Goal: Check status: Check status

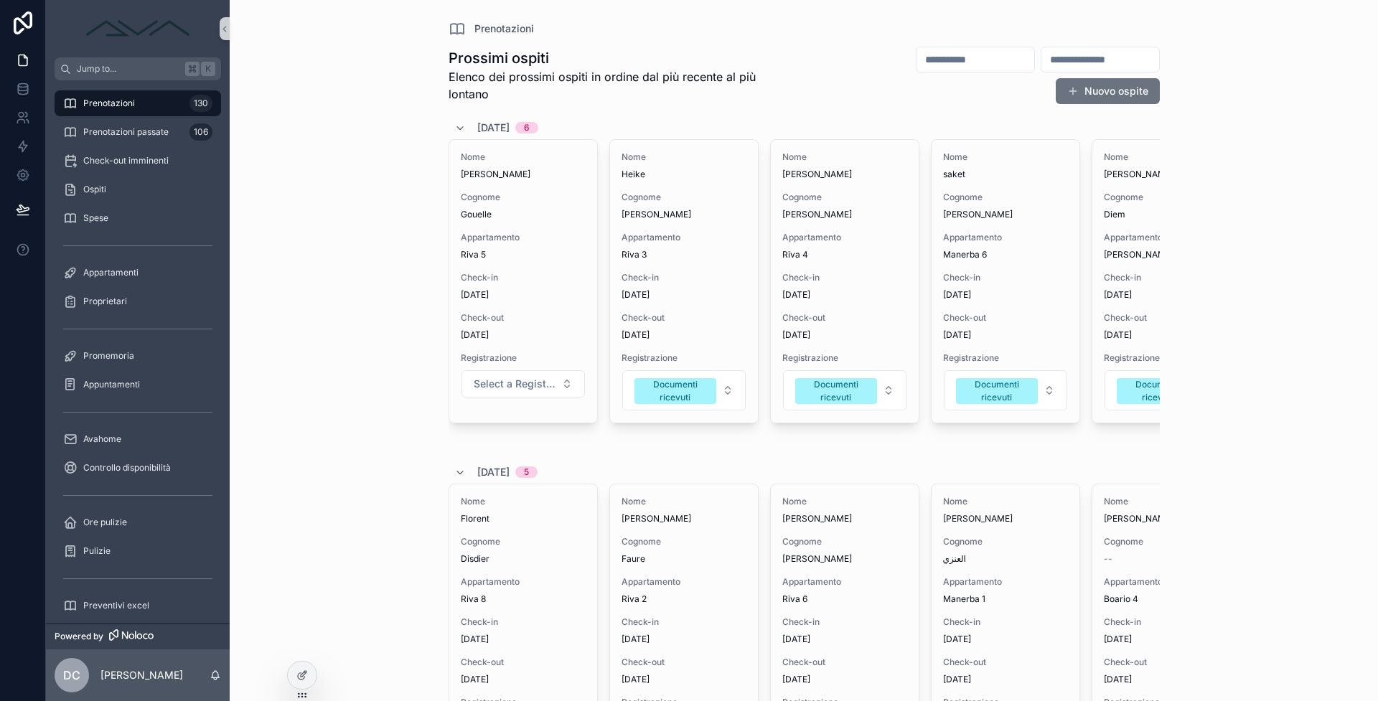
scroll to position [6, 0]
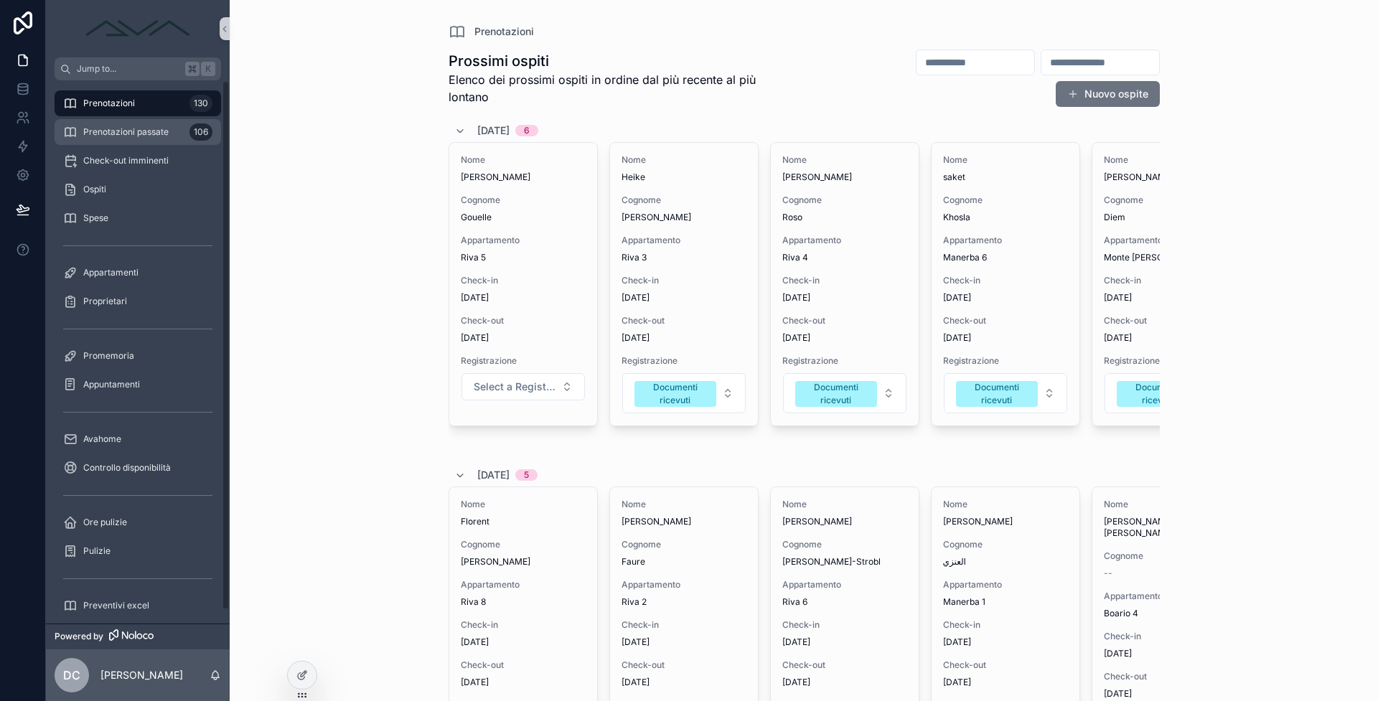
click at [171, 130] on div "Prenotazioni passate 106" at bounding box center [137, 132] width 149 height 23
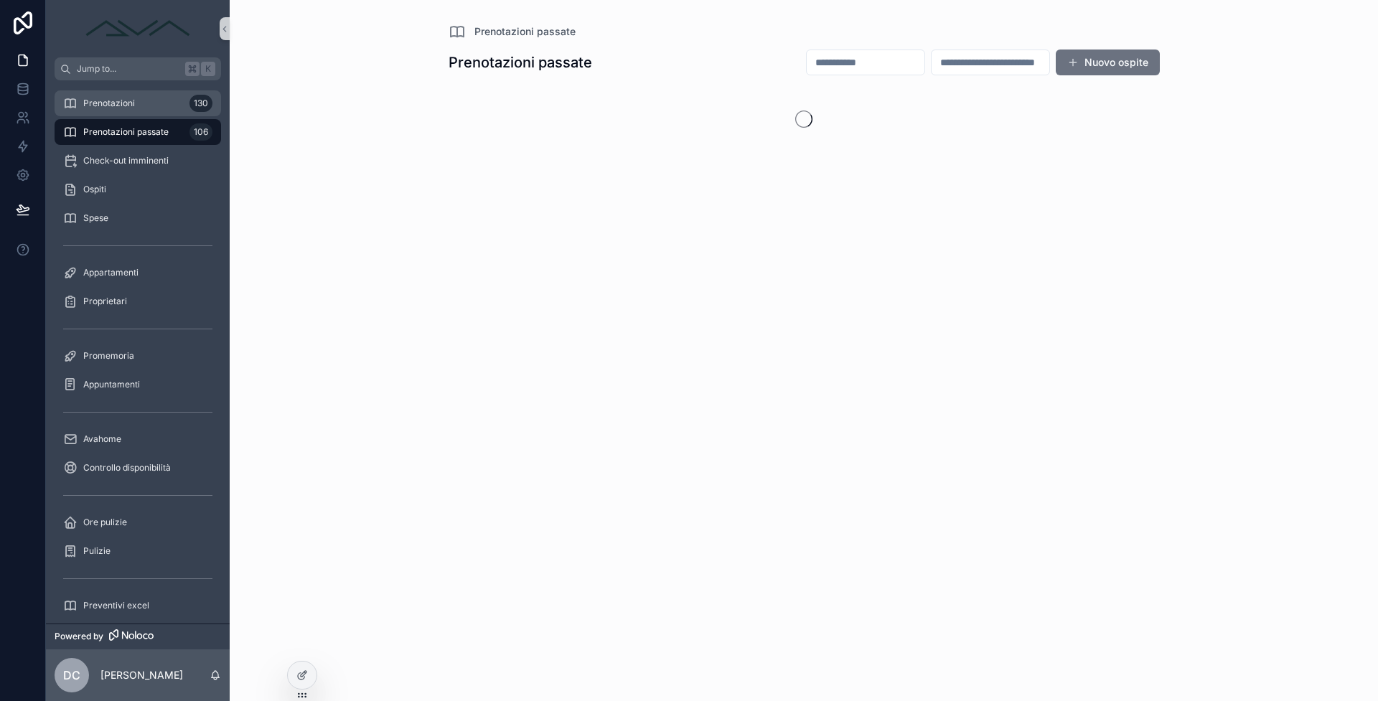
click at [158, 103] on div "Prenotazioni 130" at bounding box center [137, 103] width 149 height 23
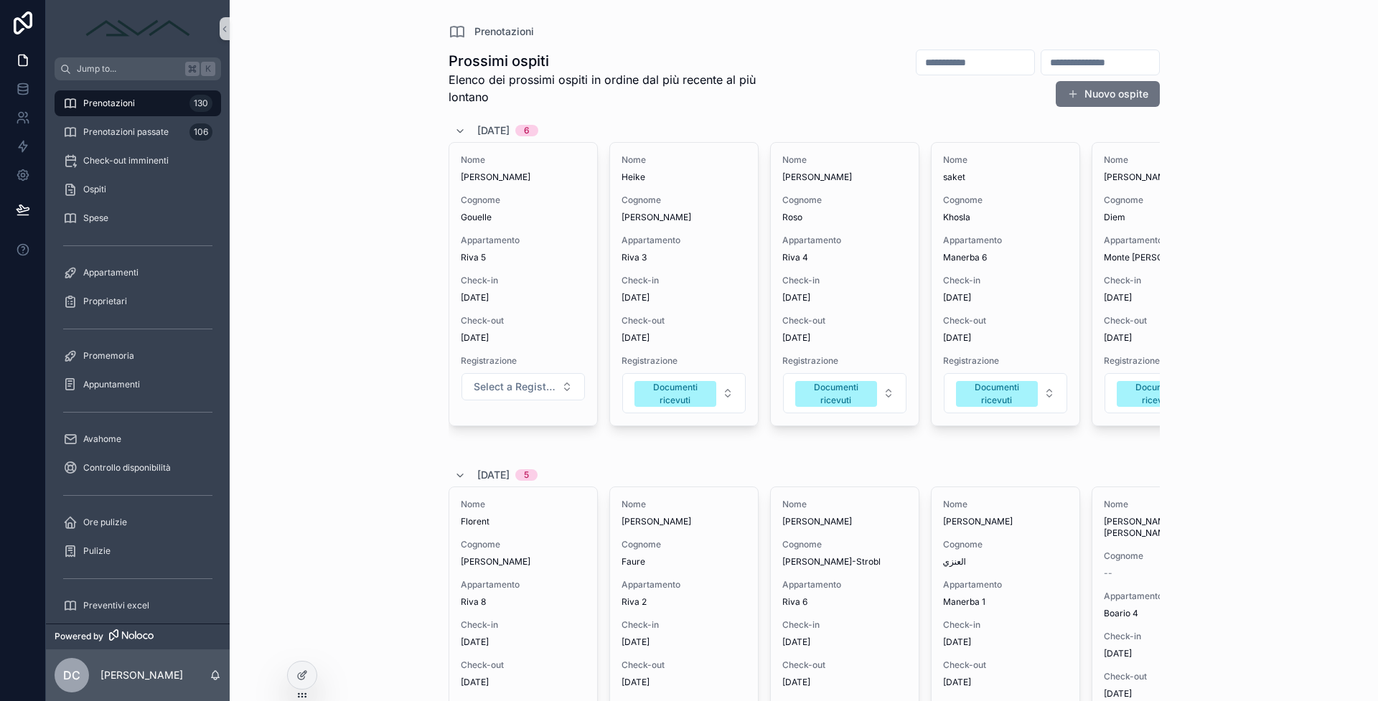
click at [159, 104] on div "Prenotazioni 130" at bounding box center [137, 103] width 149 height 23
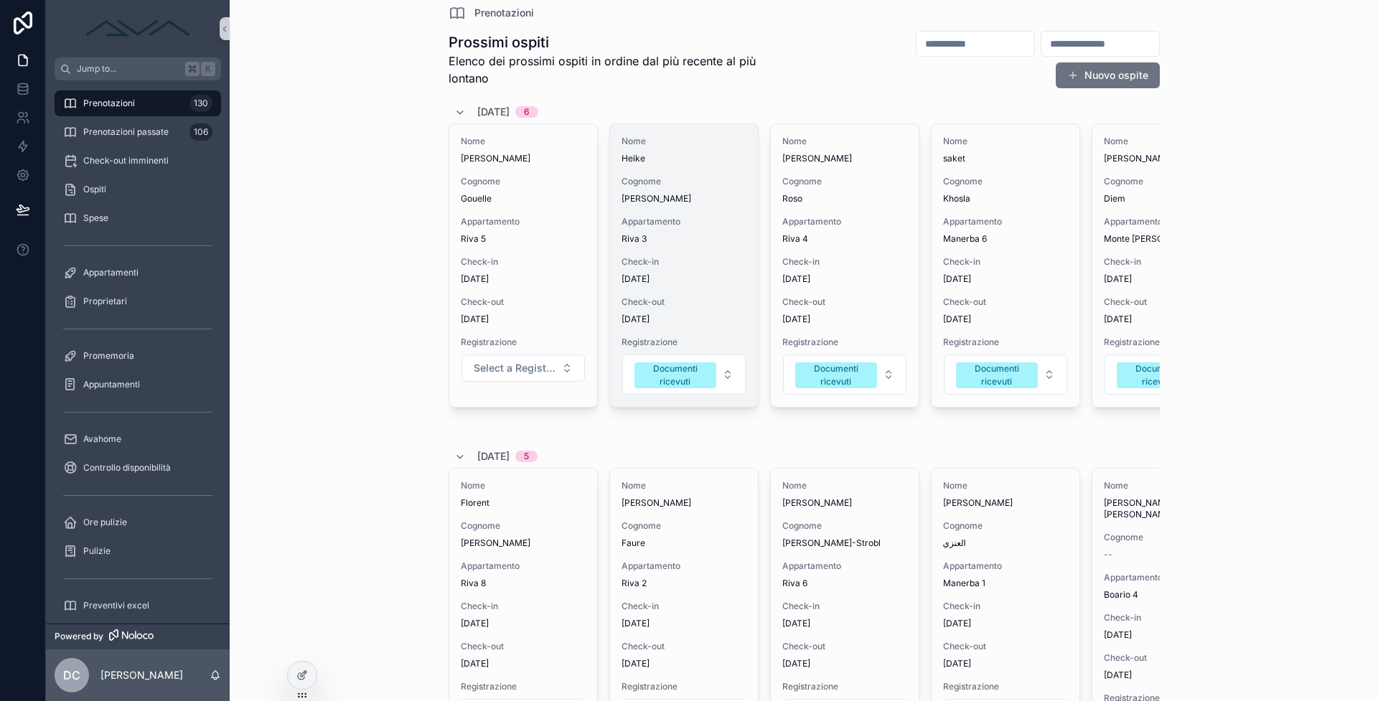
scroll to position [22, 0]
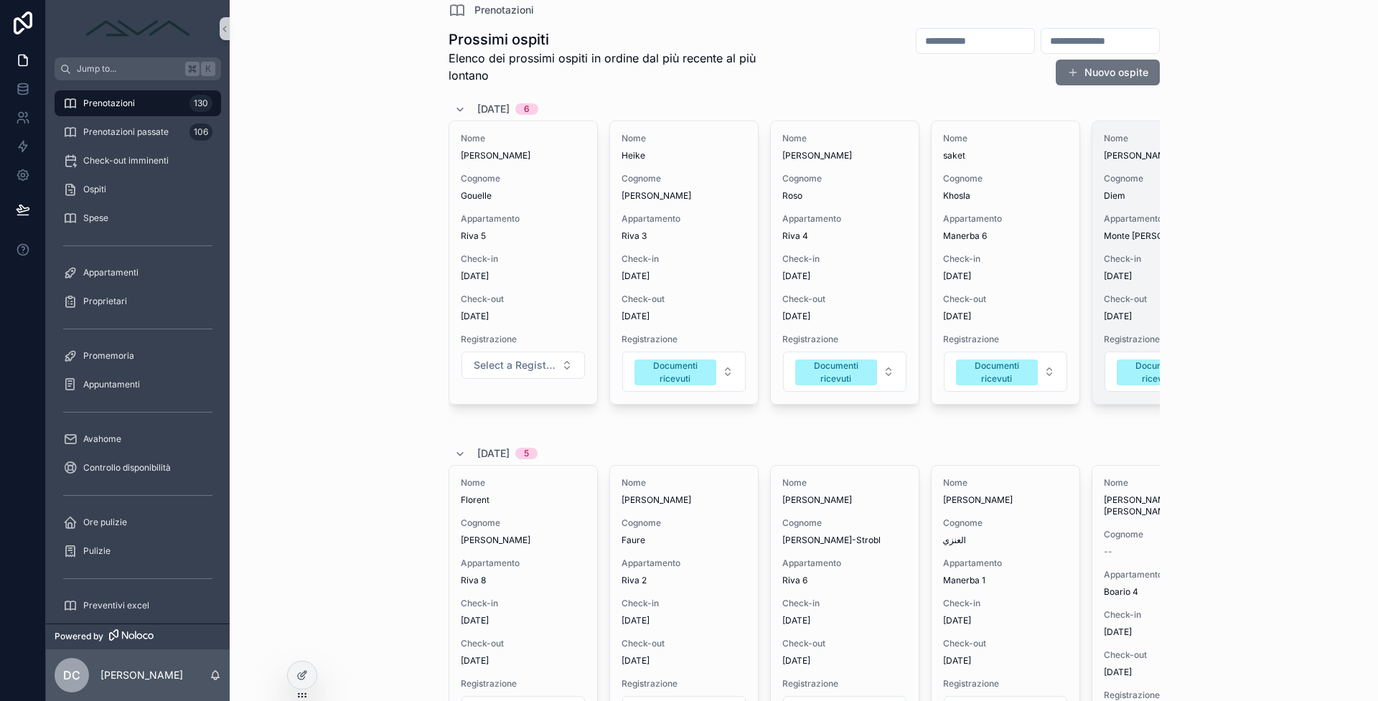
click at [1129, 277] on span "[DATE]" at bounding box center [1166, 276] width 125 height 11
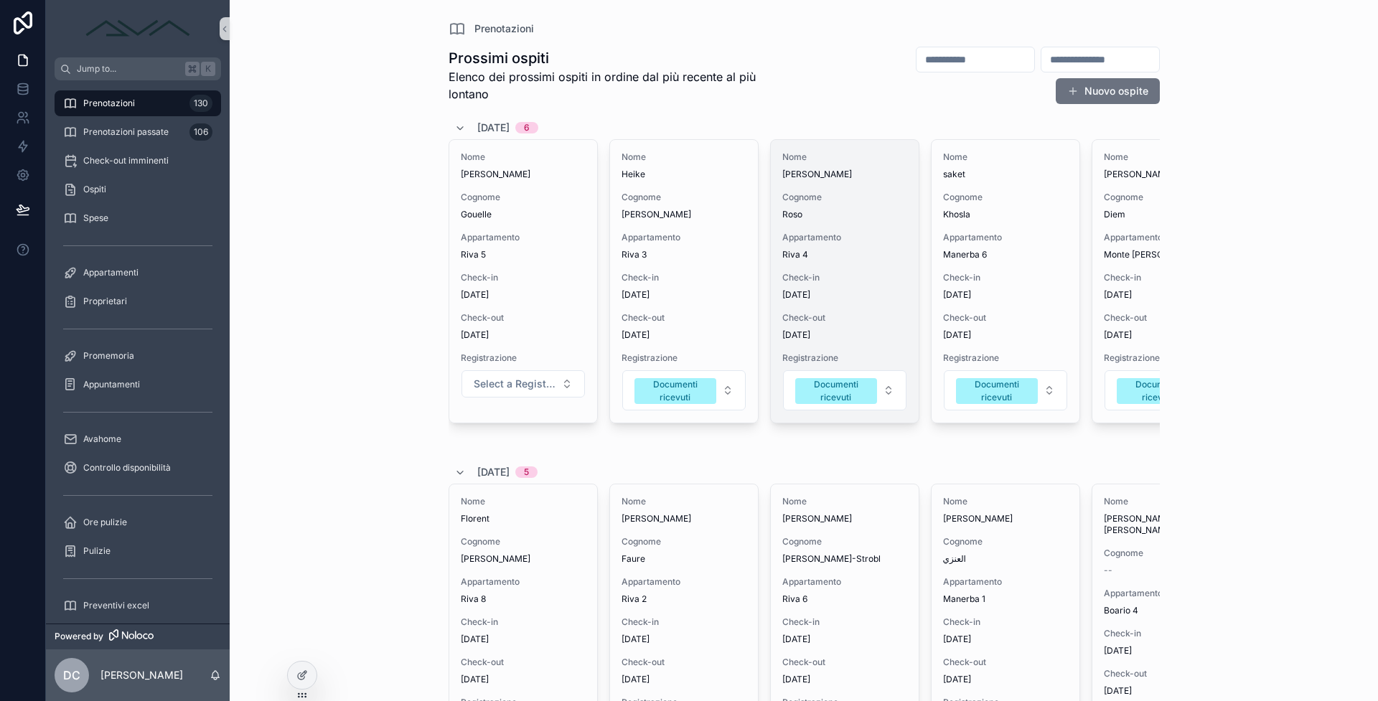
scroll to position [37, 0]
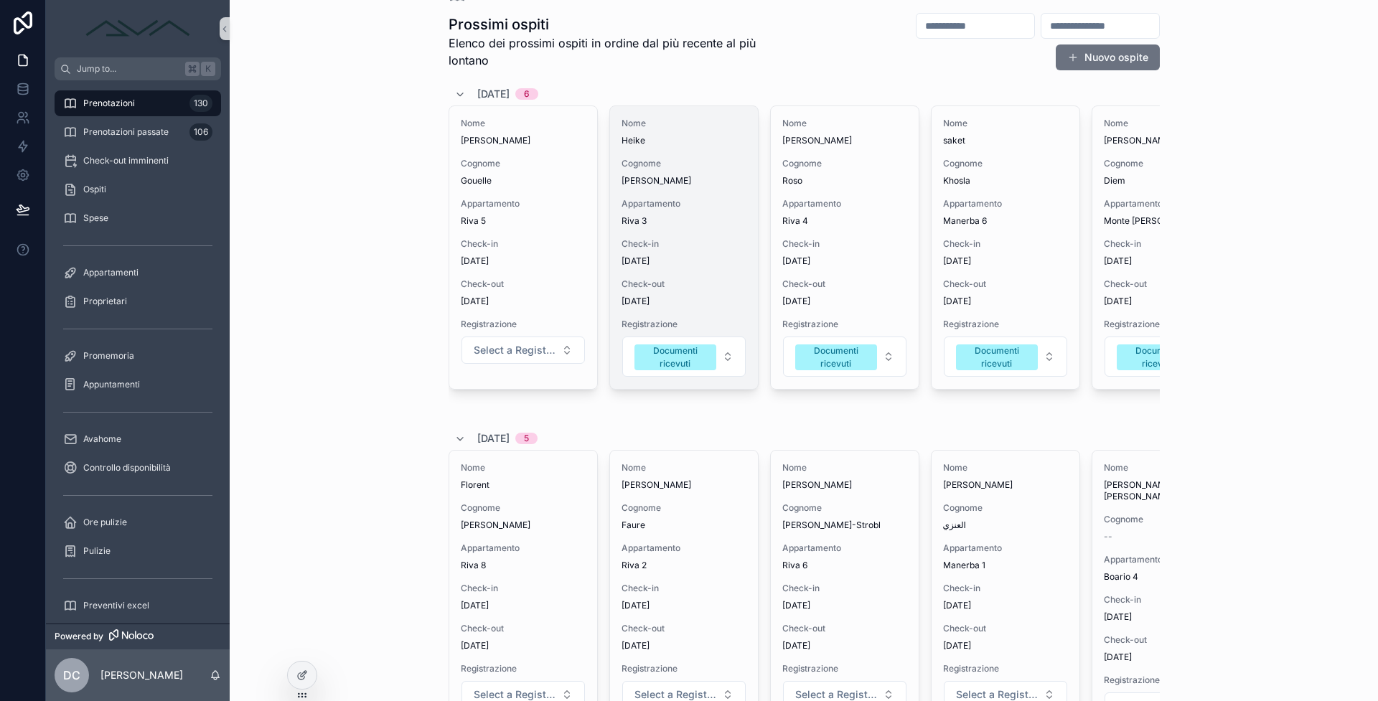
click at [708, 254] on div "Check-in [DATE]" at bounding box center [684, 252] width 125 height 29
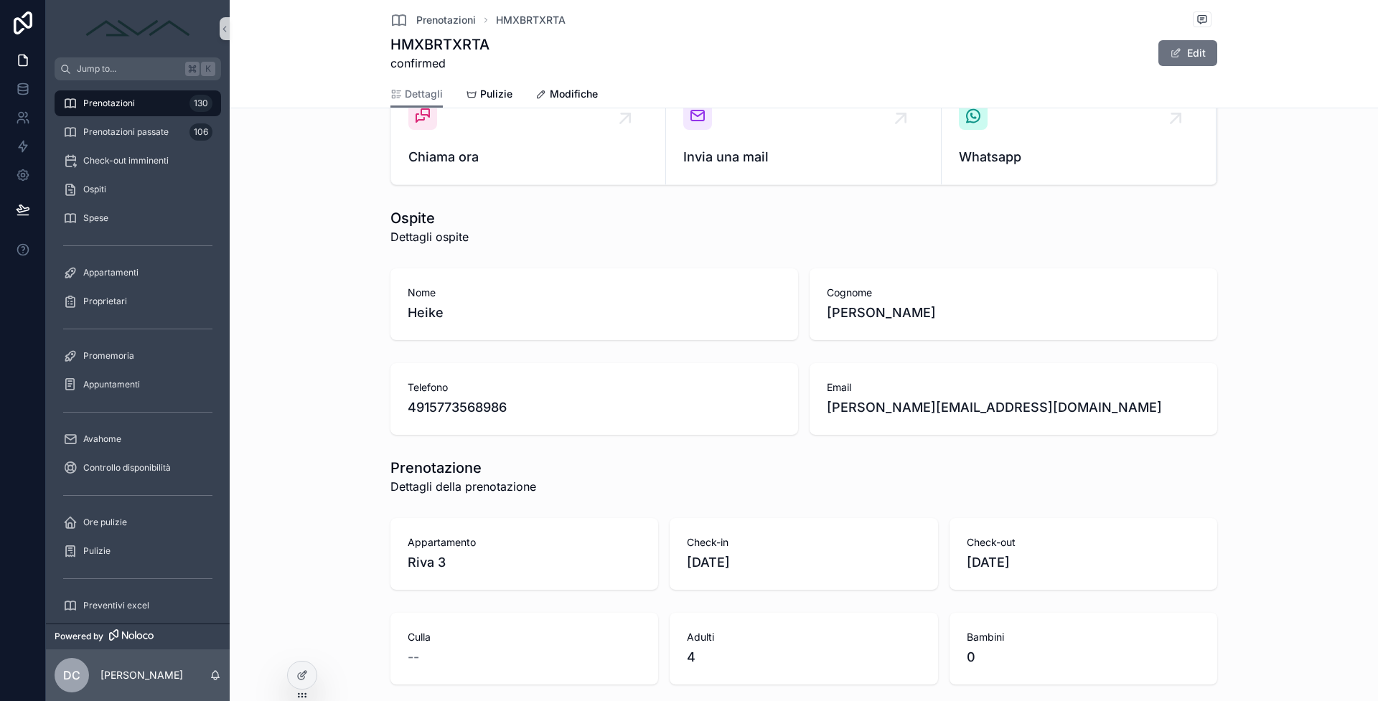
scroll to position [113, 0]
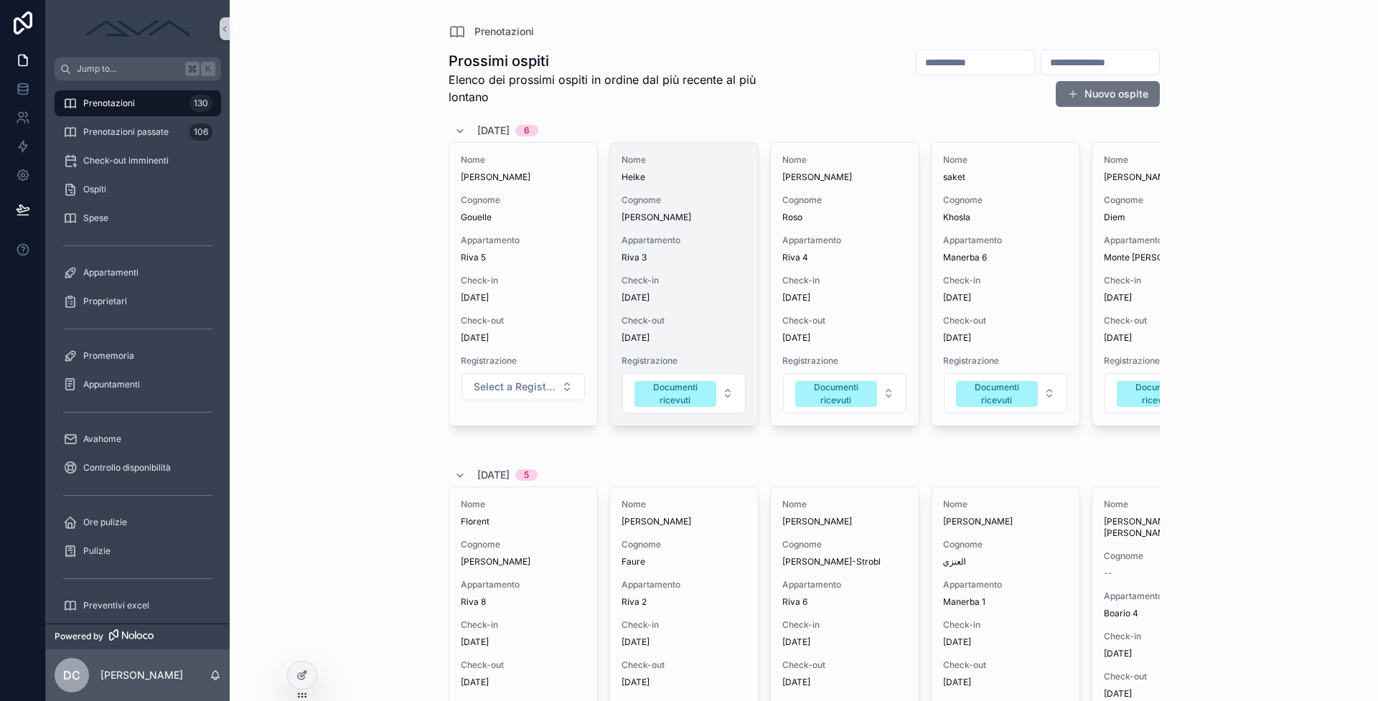
click at [669, 312] on div "Nome [PERSON_NAME] [PERSON_NAME] Appartamento Riva 3 Check-in [DATE] Check-out …" at bounding box center [684, 284] width 148 height 283
